Goal: Task Accomplishment & Management: Manage account settings

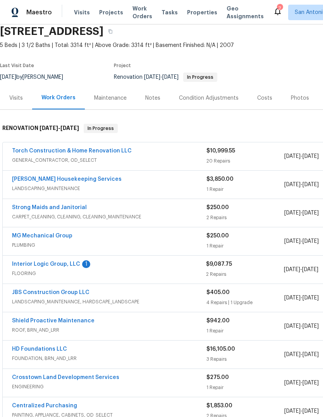
scroll to position [31, 0]
click at [47, 262] on link "Interior Logic Group, LLC" at bounding box center [46, 263] width 68 height 5
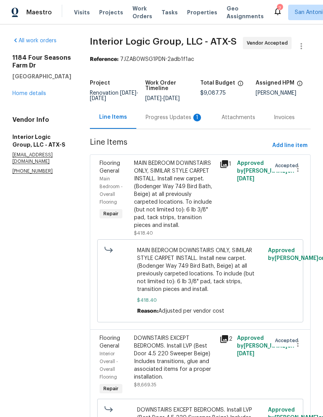
click at [172, 121] on div "Progress Updates 1" at bounding box center [174, 118] width 57 height 8
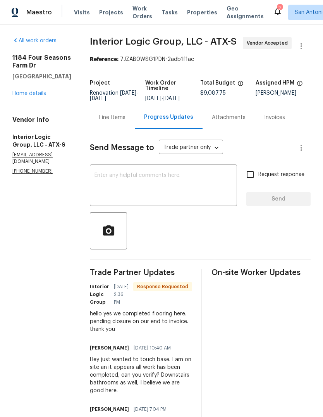
click at [133, 121] on div "Line Items" at bounding box center [112, 117] width 45 height 23
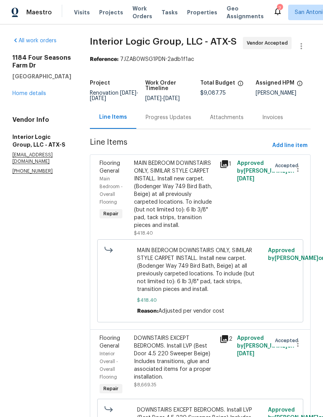
click at [193, 215] on div "MAIN BEDROOM DOWNSTAIRS ONLY, SIMILAR STYLE CARPET INSTALL. Install new carpet.…" at bounding box center [174, 194] width 81 height 70
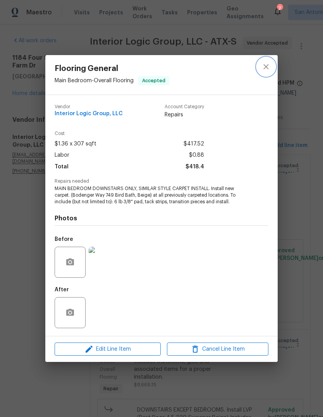
click at [268, 63] on icon "close" at bounding box center [266, 66] width 9 height 9
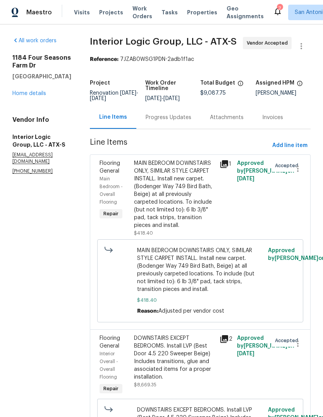
click at [188, 121] on div "Progress Updates" at bounding box center [169, 118] width 46 height 8
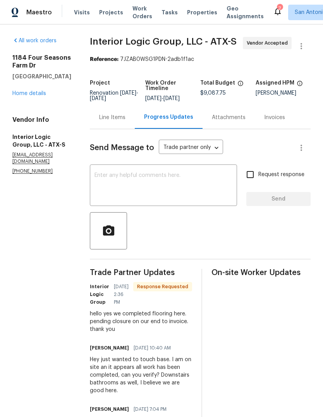
click at [177, 191] on textarea at bounding box center [164, 185] width 138 height 27
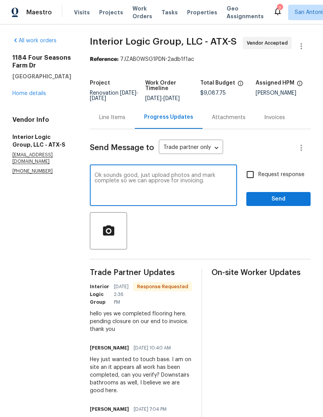
type textarea "Ok sounds good, just upload photos and mark complete so we can approve for invo…"
click at [284, 204] on span "Send" at bounding box center [279, 199] width 52 height 10
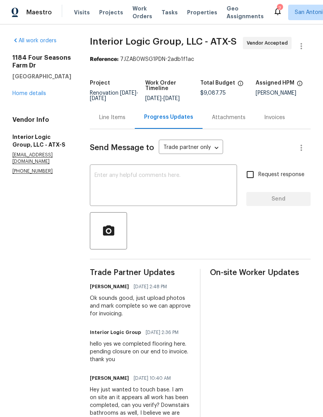
click at [22, 93] on link "Home details" at bounding box center [29, 93] width 34 height 5
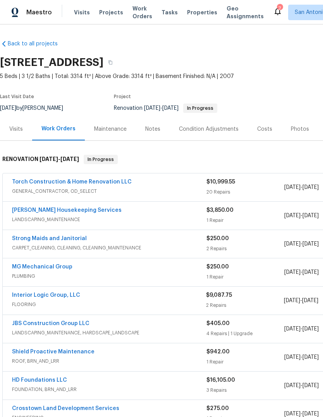
click at [296, 129] on div "Photos" at bounding box center [300, 129] width 18 height 8
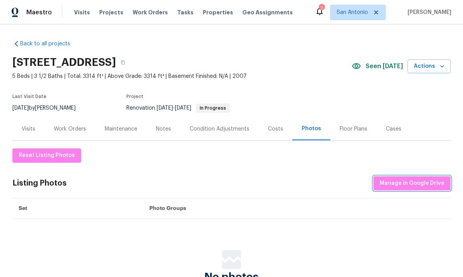
click at [323, 189] on button "Manage in Google Drive" at bounding box center [411, 183] width 77 height 14
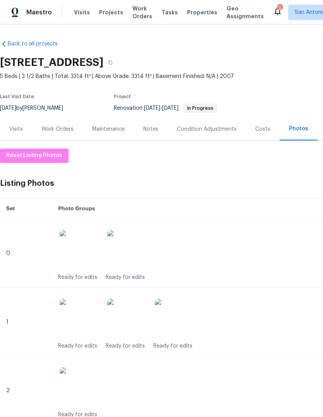
click at [19, 127] on div "Visits" at bounding box center [16, 129] width 14 height 8
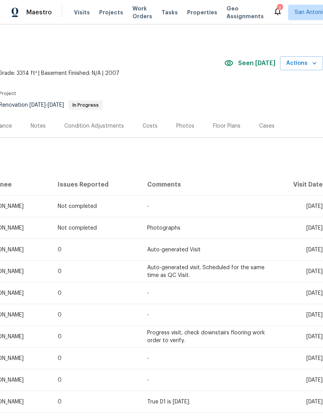
scroll to position [3, 115]
click at [187, 126] on div "Photos" at bounding box center [185, 126] width 18 height 8
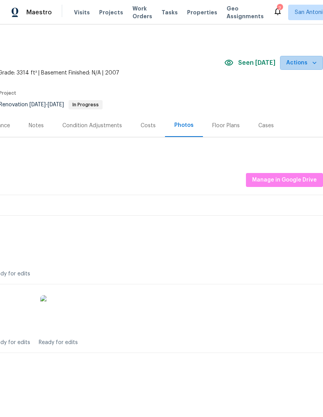
click at [306, 60] on span "Actions" at bounding box center [301, 63] width 31 height 10
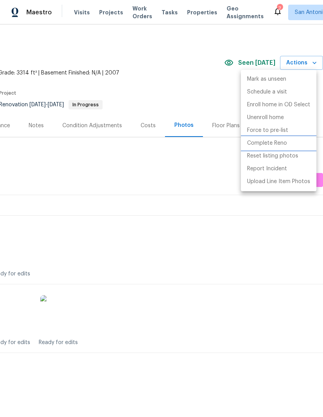
click at [276, 144] on p "Complete Reno" at bounding box center [267, 143] width 40 height 8
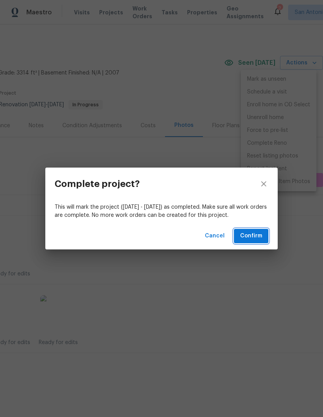
click at [257, 237] on span "Confirm" at bounding box center [251, 236] width 22 height 10
